Goal: Check status: Check status

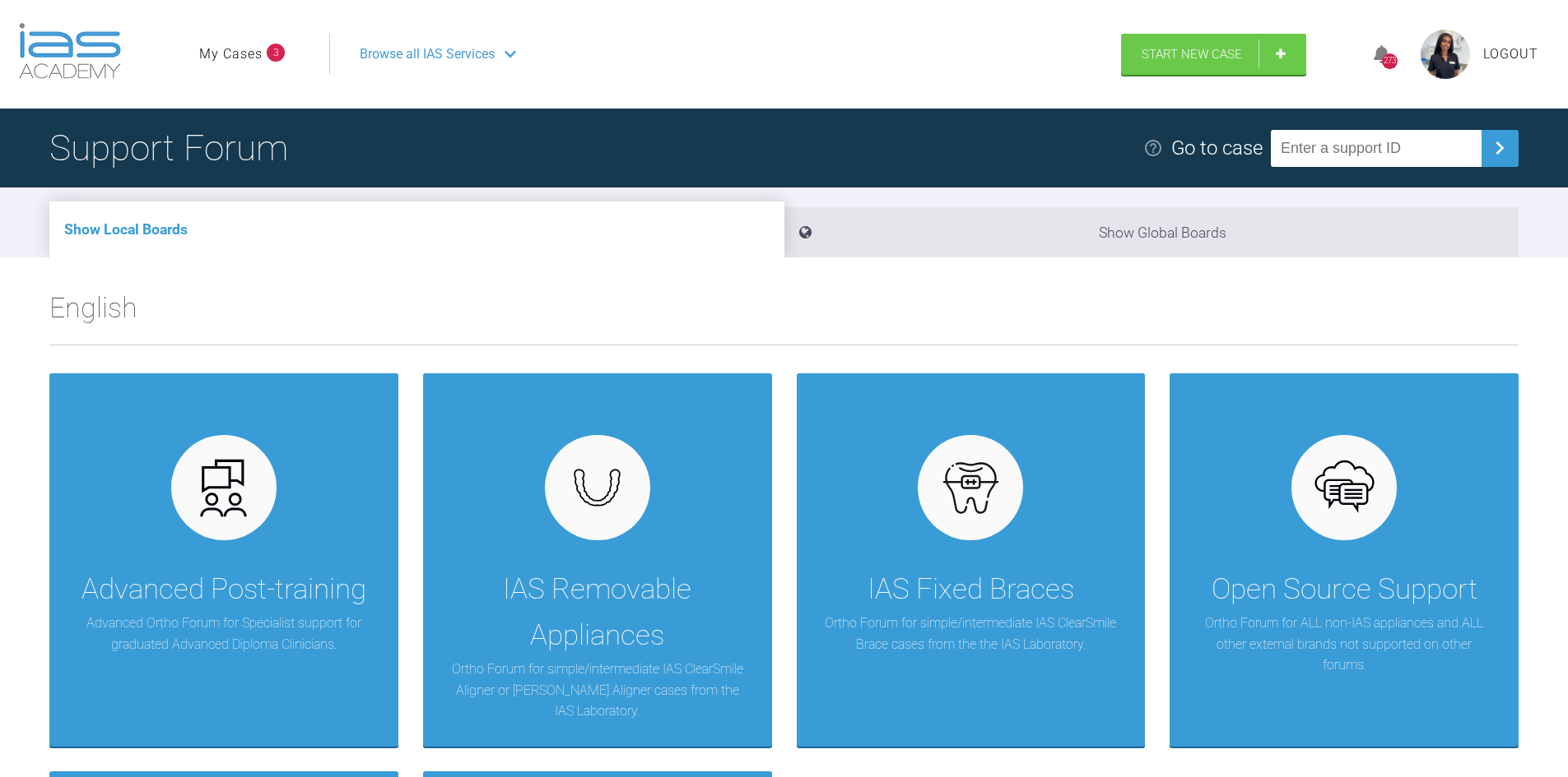
click at [280, 50] on span "3" at bounding box center [276, 52] width 18 height 18
click at [247, 53] on link "My Cases" at bounding box center [230, 54] width 63 height 22
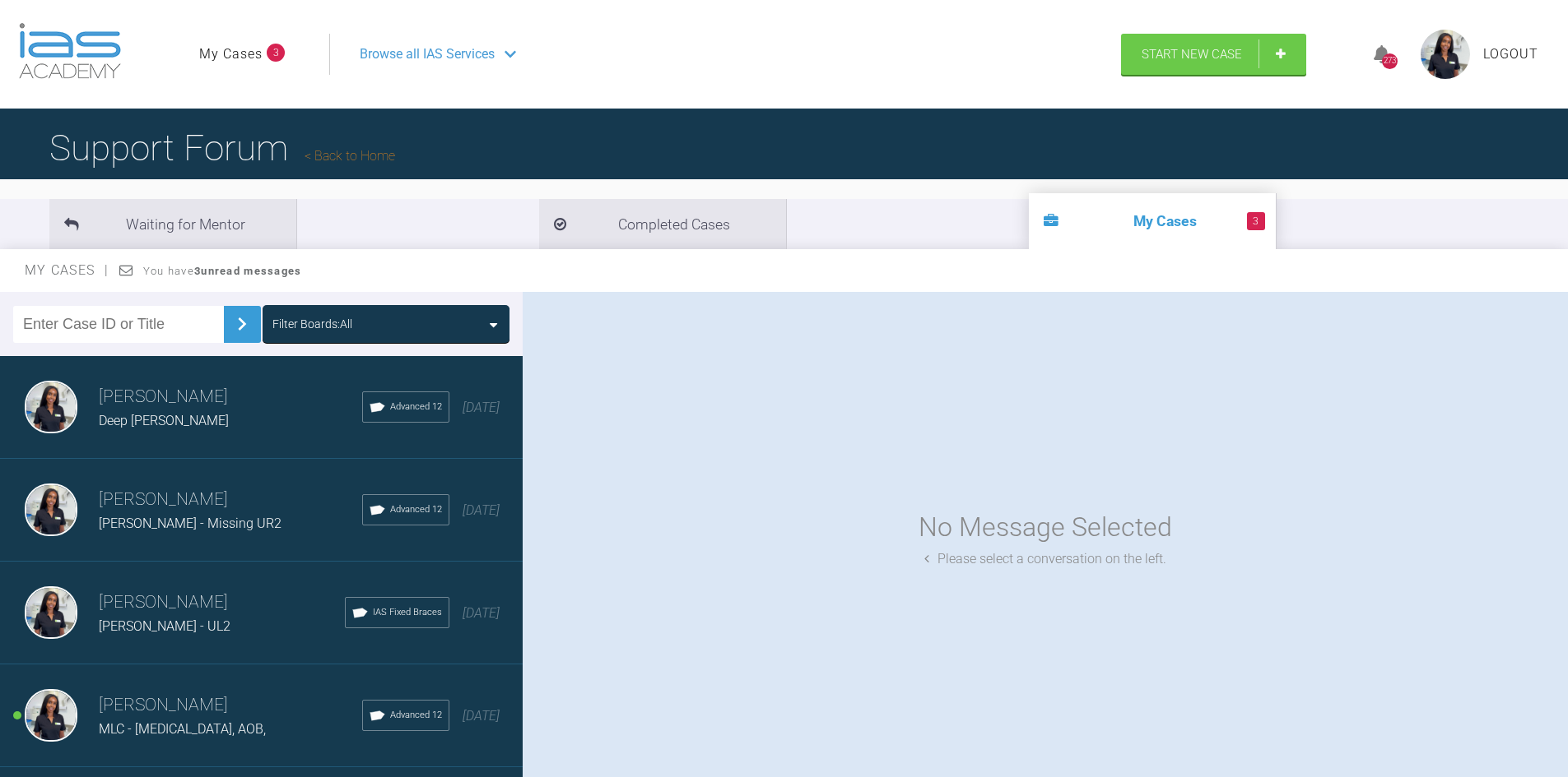
click at [189, 415] on span "Deep [PERSON_NAME]" at bounding box center [163, 420] width 130 height 16
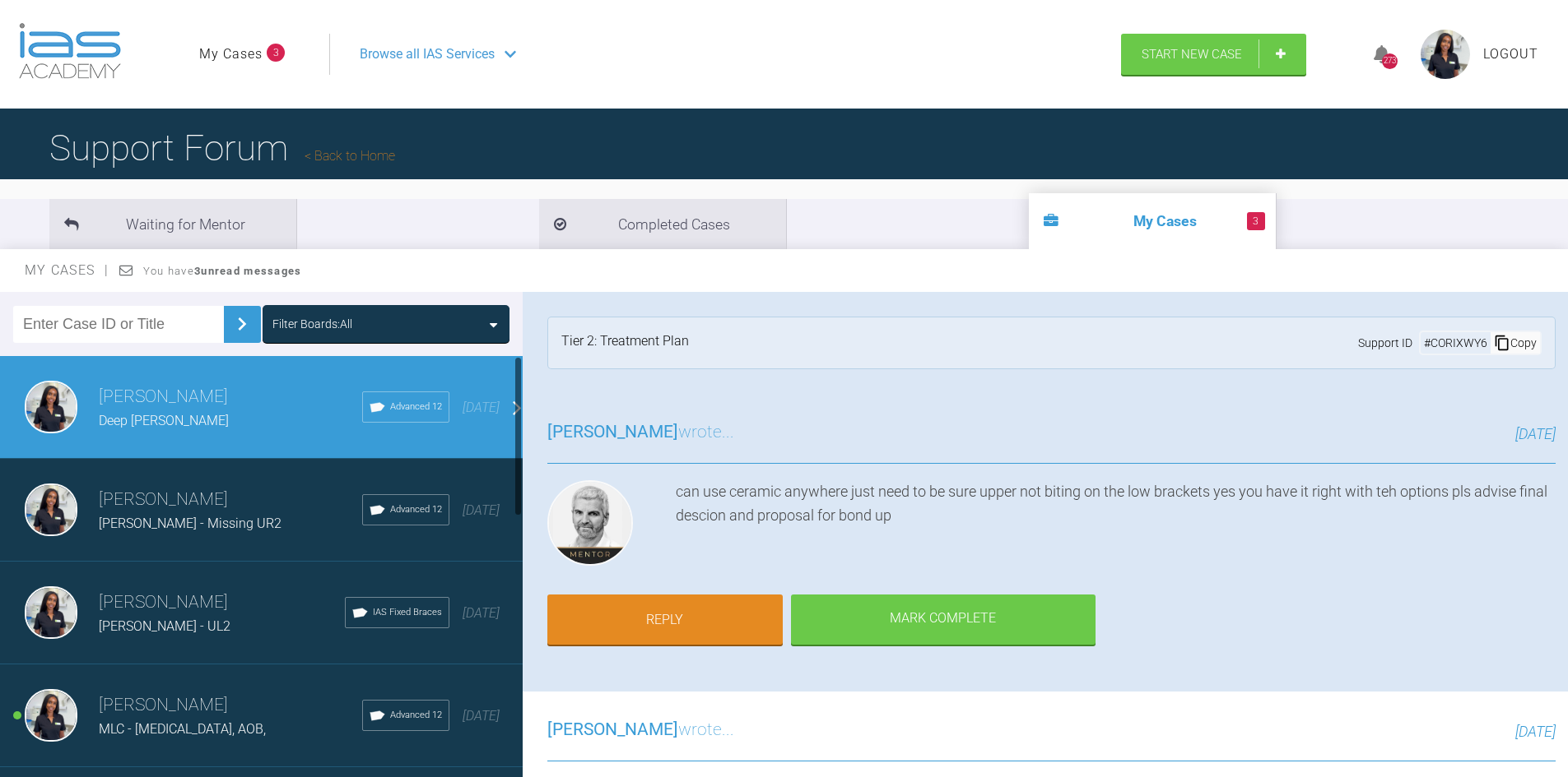
click at [236, 531] on span "[PERSON_NAME] - Missing UR2" at bounding box center [189, 523] width 183 height 16
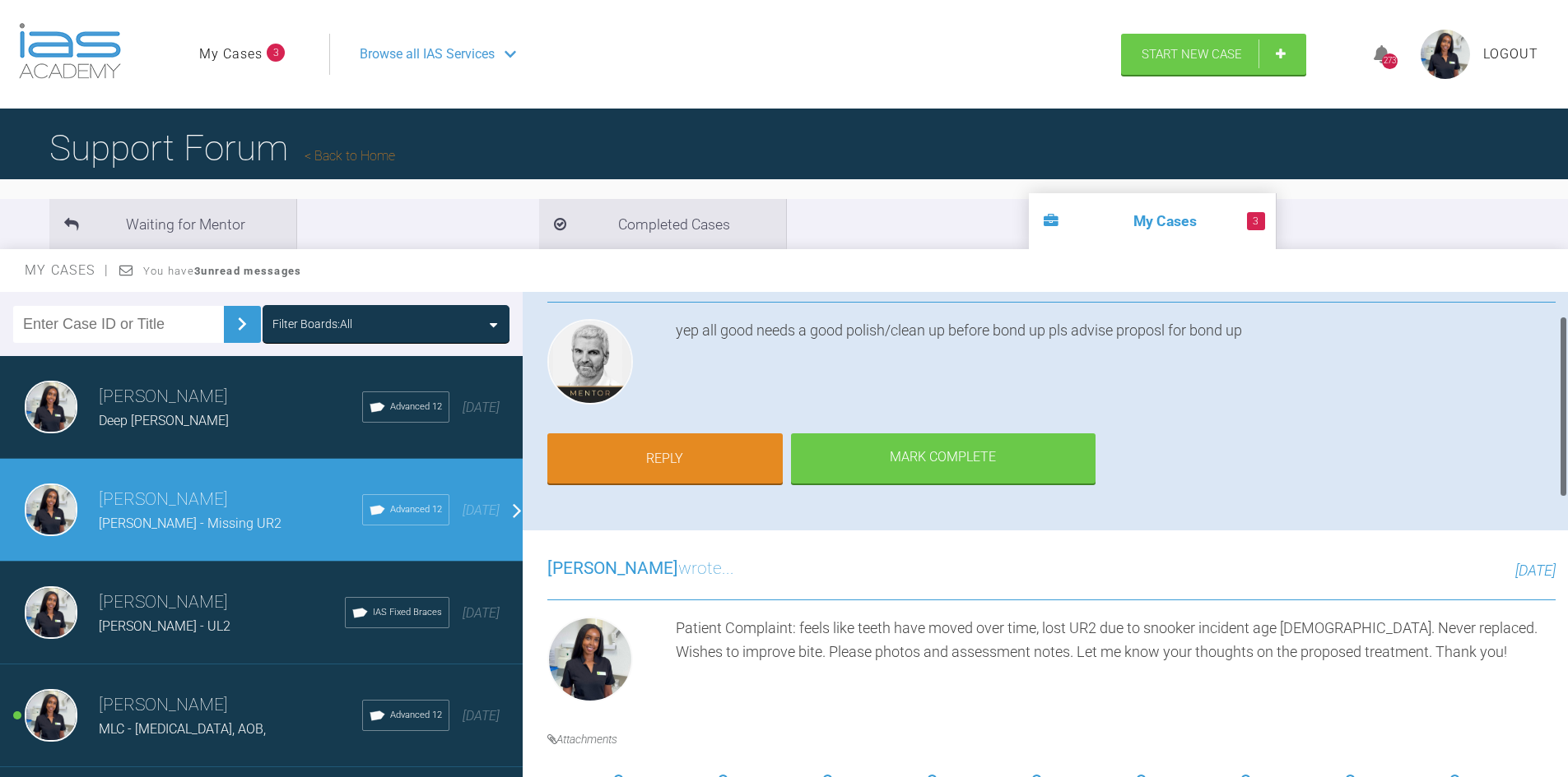
scroll to position [165, 0]
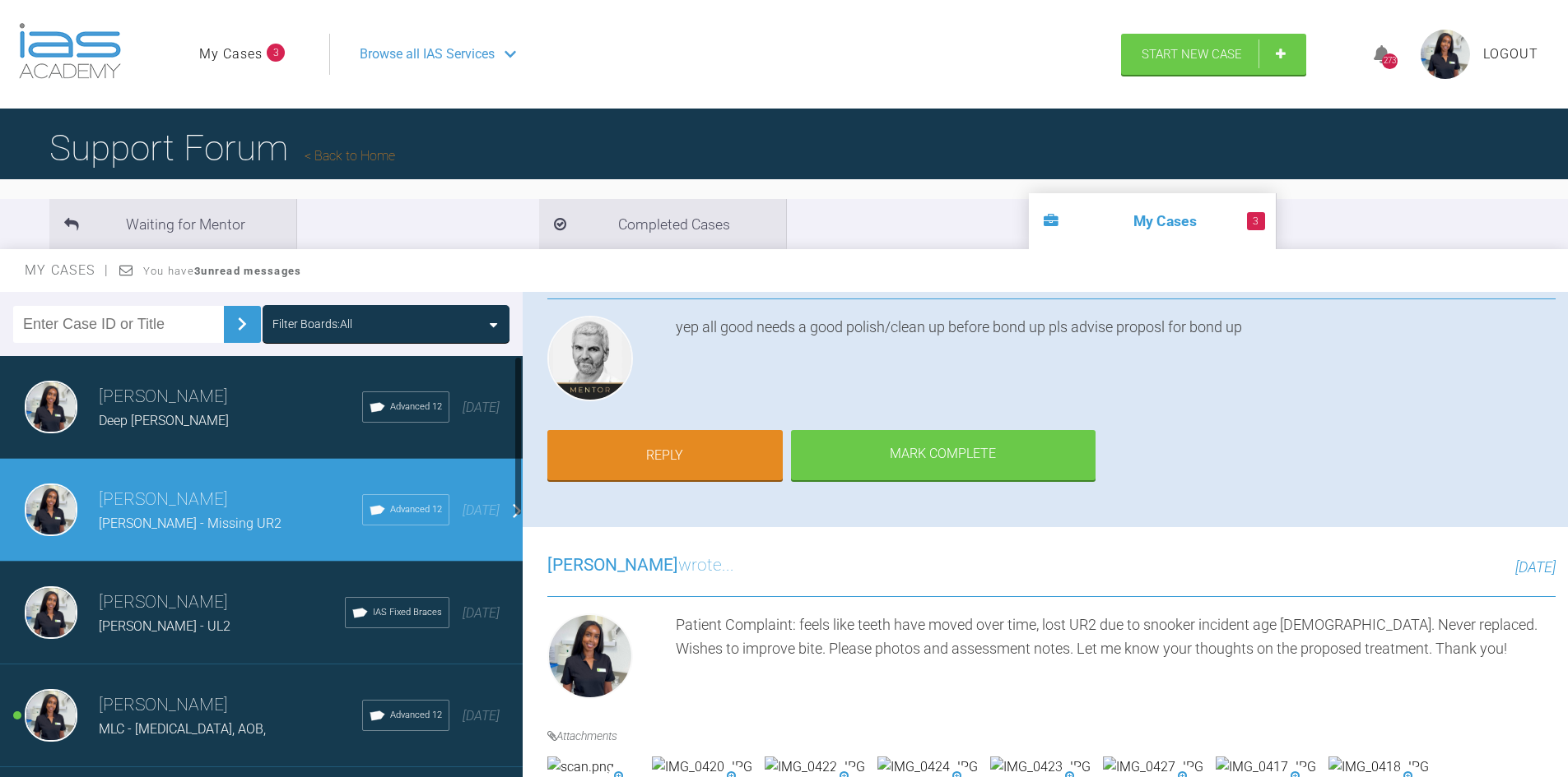
click at [238, 630] on div "[PERSON_NAME] - UL2" at bounding box center [222, 627] width 246 height 22
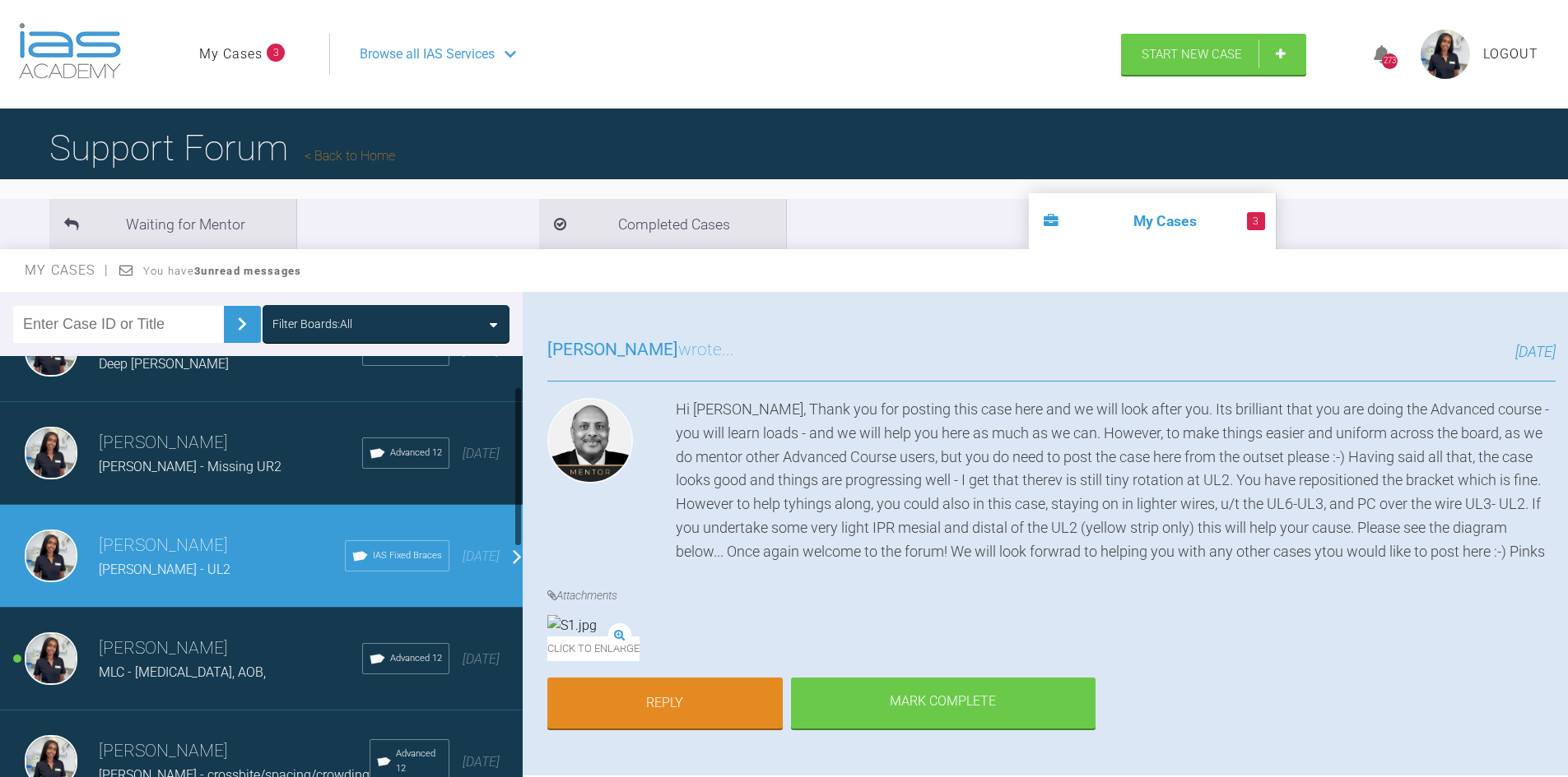
scroll to position [82, 0]
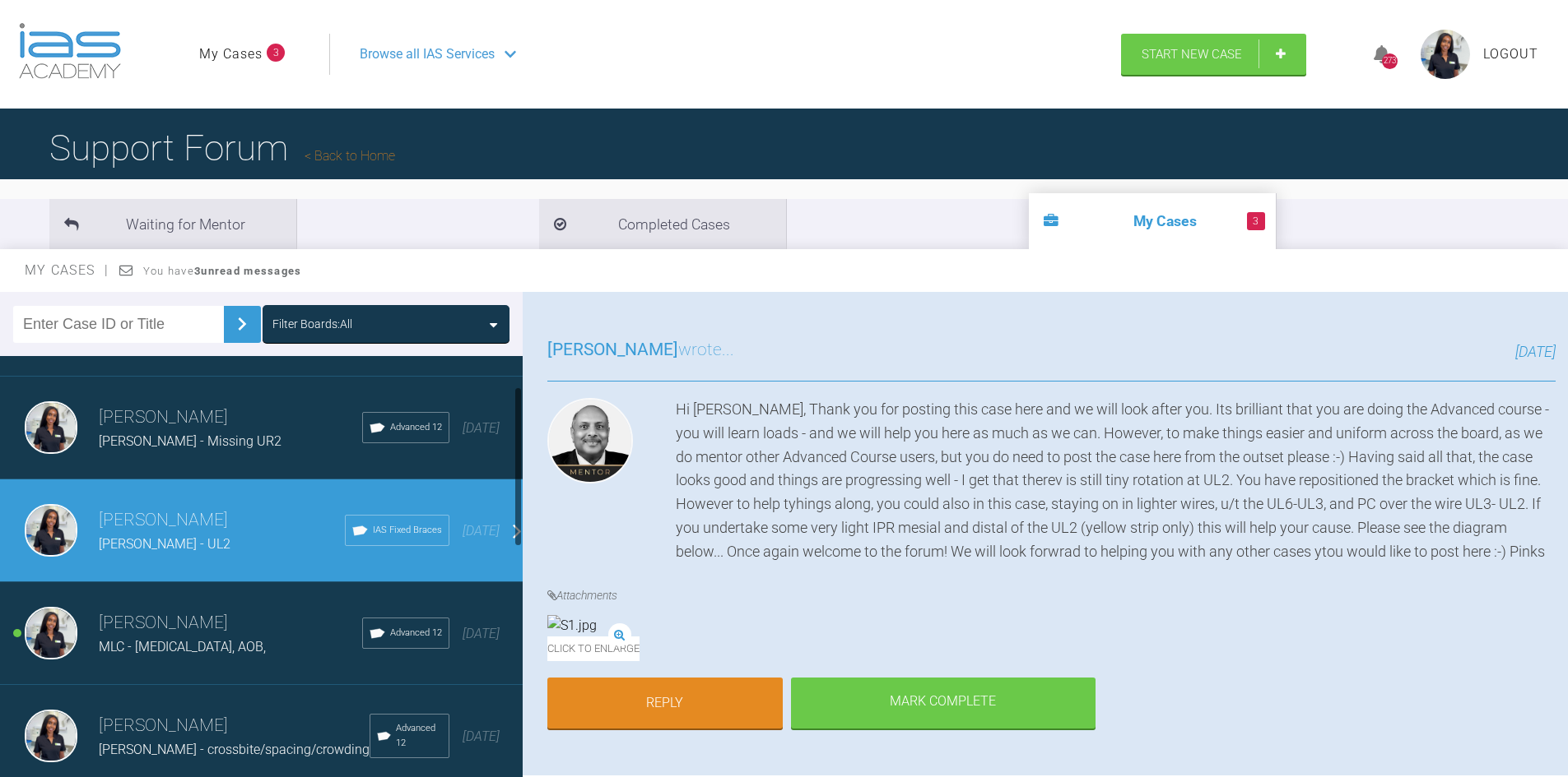
click at [212, 628] on h3 "[PERSON_NAME]" at bounding box center [230, 624] width 263 height 28
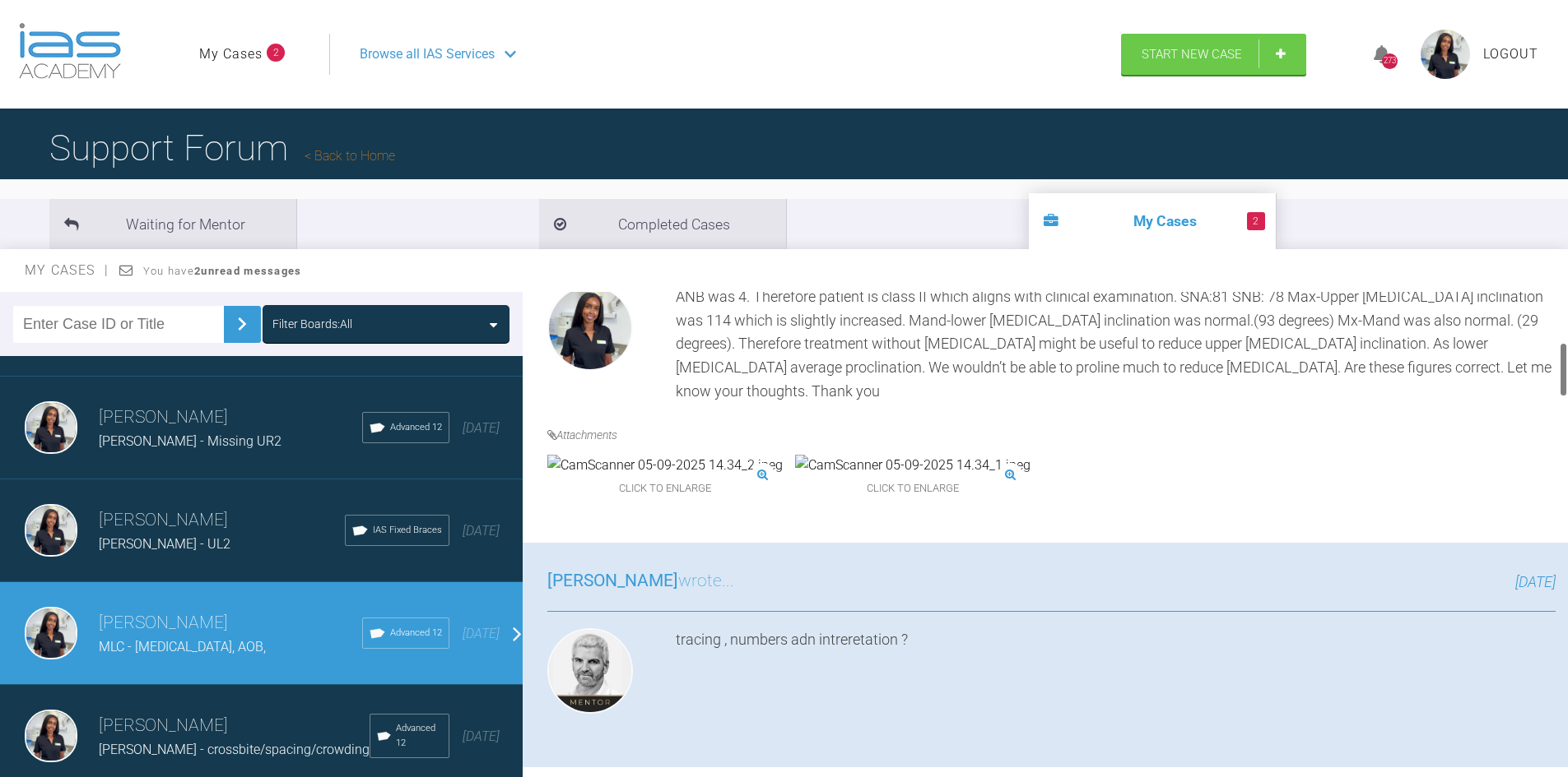
scroll to position [493, 0]
click at [657, 475] on img at bounding box center [665, 465] width 236 height 22
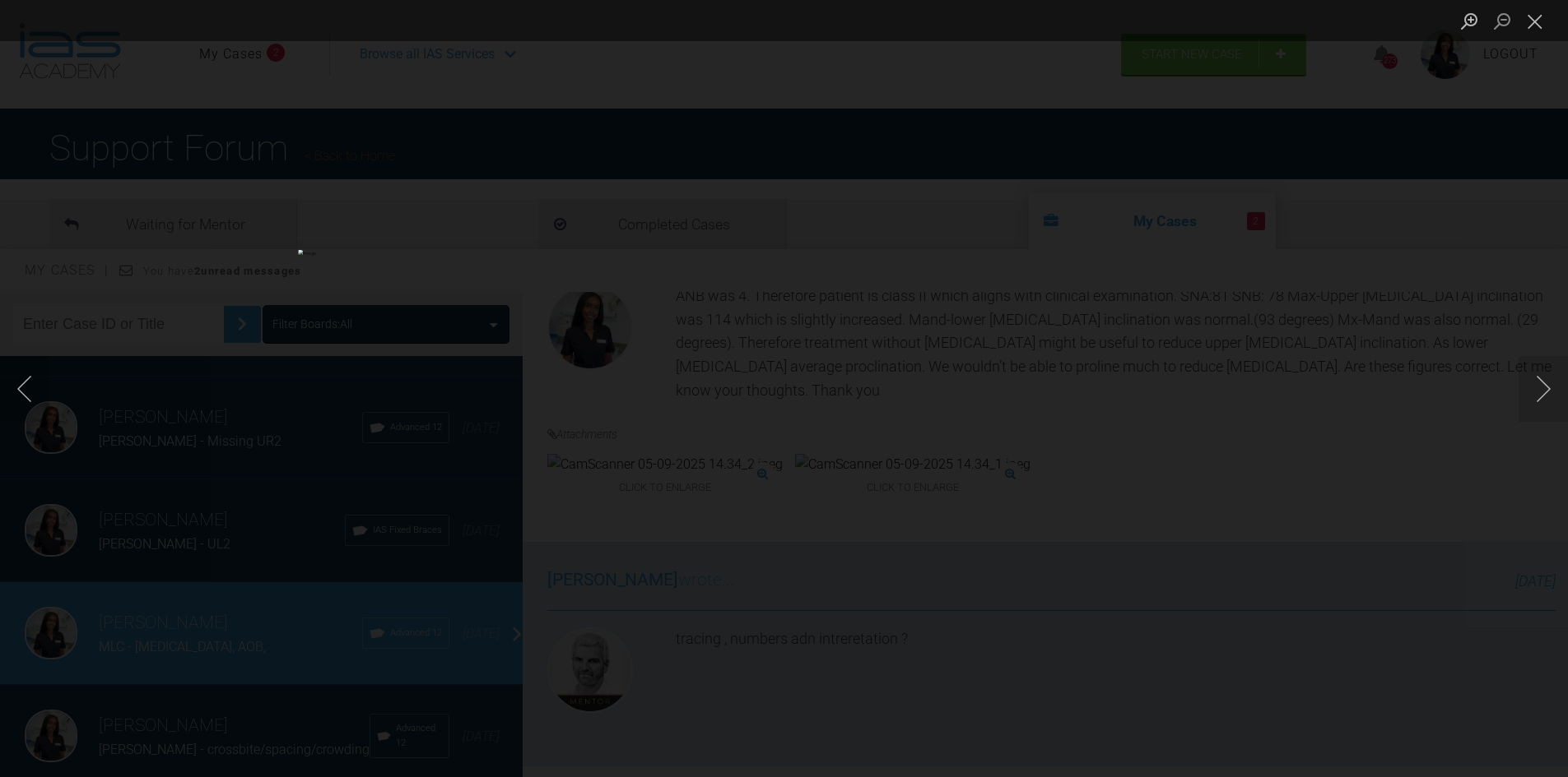
click at [1377, 521] on div "Lightbox" at bounding box center [784, 388] width 1568 height 777
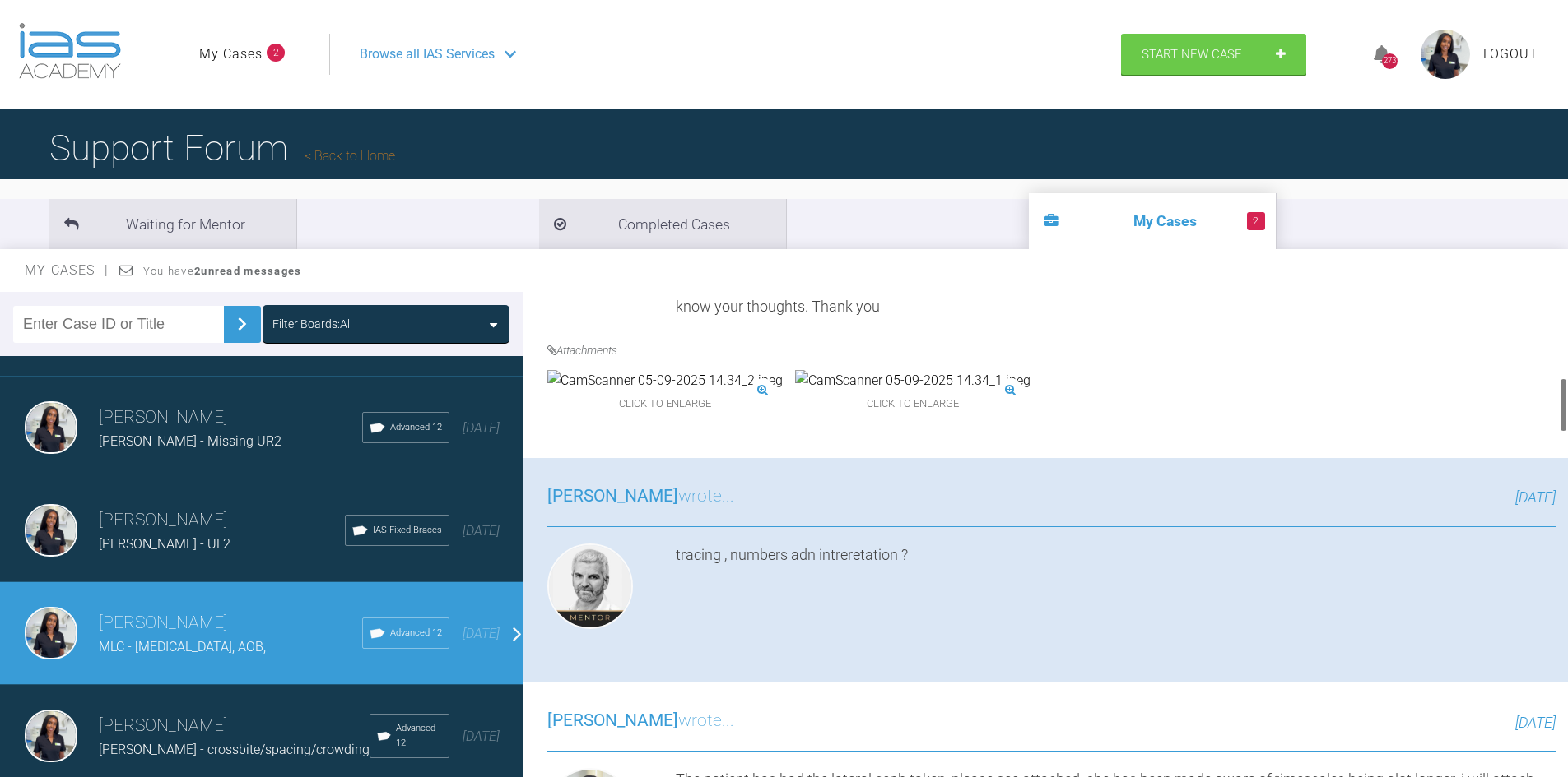
scroll to position [575, 0]
click at [795, 393] on img at bounding box center [913, 382] width 236 height 22
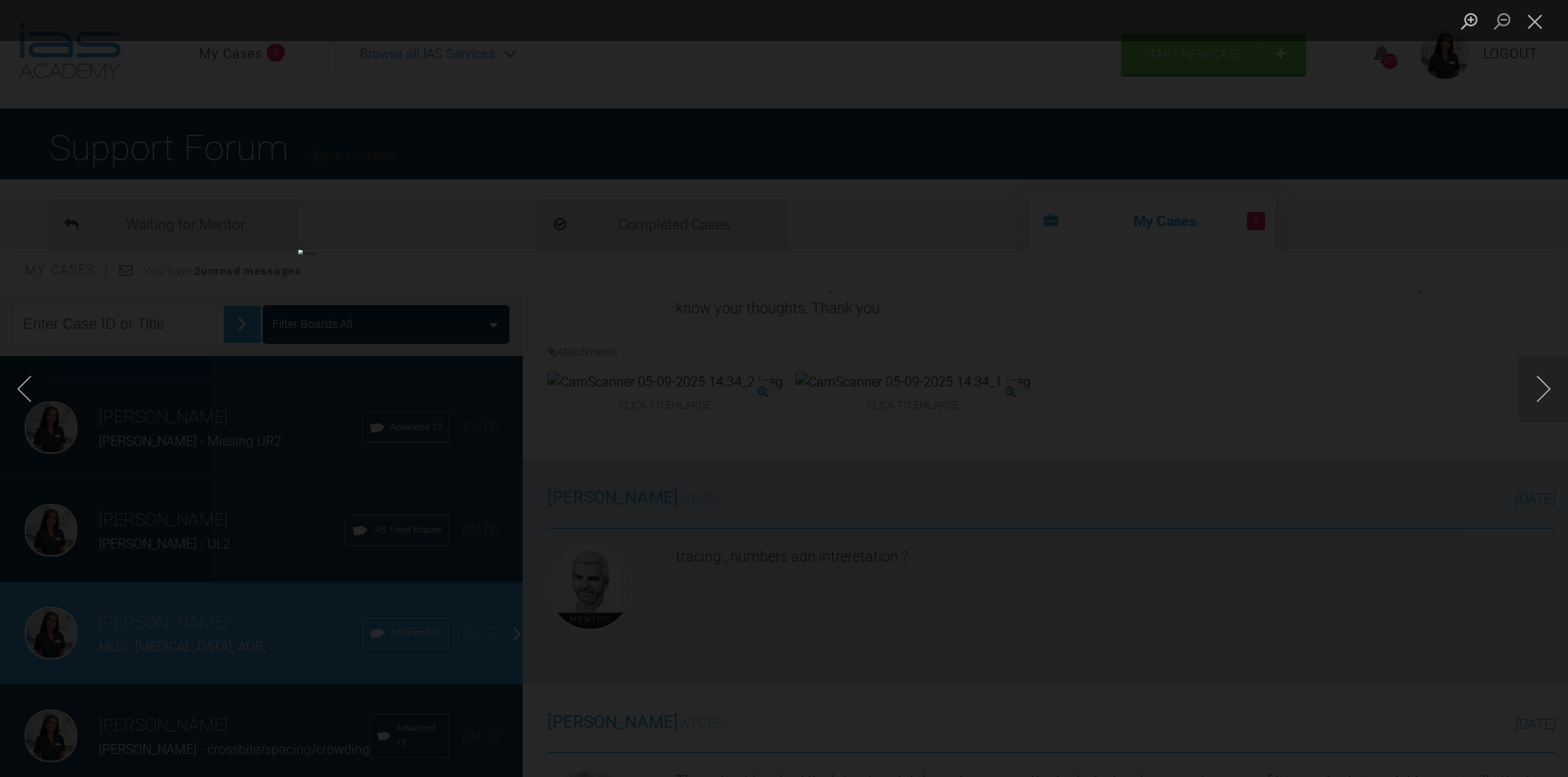
click at [1329, 289] on div "Lightbox" at bounding box center [784, 388] width 1568 height 777
